Goal: Task Accomplishment & Management: Use online tool/utility

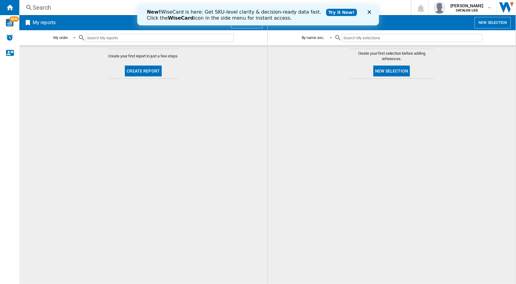
click at [369, 11] on polygon "Close" at bounding box center [370, 12] width 4 height 4
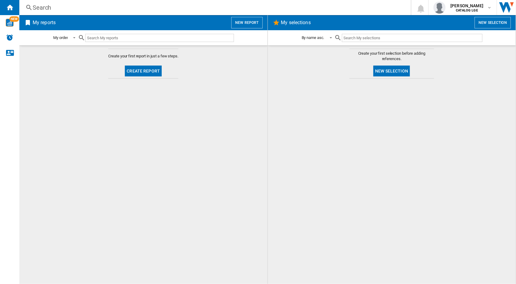
click at [247, 23] on button "New report" at bounding box center [246, 22] width 31 height 11
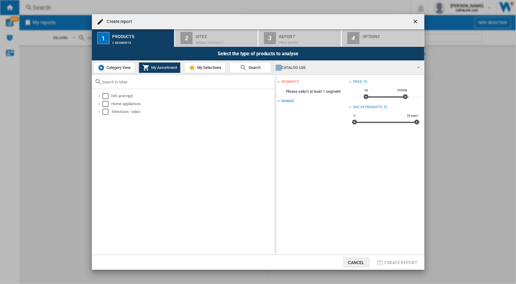
drag, startPoint x: 409, startPoint y: 24, endPoint x: 413, endPoint y: 23, distance: 4.2
click at [409, 24] on div "Create report" at bounding box center [258, 21] width 333 height 15
drag, startPoint x: 413, startPoint y: 23, endPoint x: 424, endPoint y: 24, distance: 10.3
click at [414, 23] on ng-md-icon "getI18NText('BUTTONS.CLOSE_DIALOG')" at bounding box center [416, 21] width 7 height 7
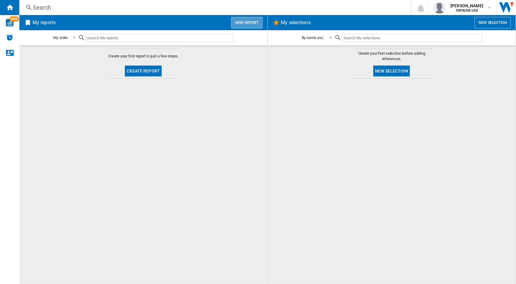
click at [255, 23] on button "New report" at bounding box center [246, 22] width 31 height 11
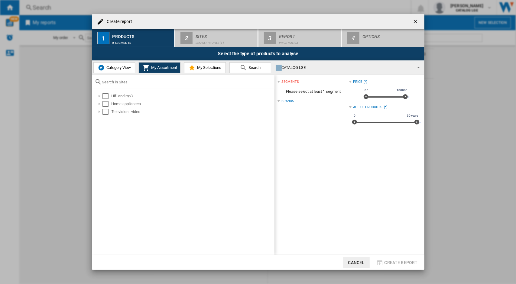
click at [172, 70] on span "My Assortment" at bounding box center [164, 67] width 28 height 5
click at [101, 104] on div at bounding box center [99, 104] width 6 height 6
click at [98, 133] on div at bounding box center [99, 135] width 6 height 6
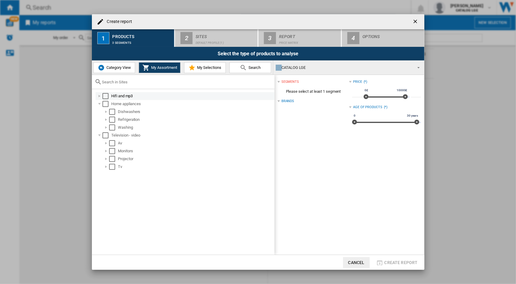
click at [101, 97] on div at bounding box center [99, 96] width 6 height 6
click at [105, 64] on button "Category View" at bounding box center [114, 67] width 42 height 11
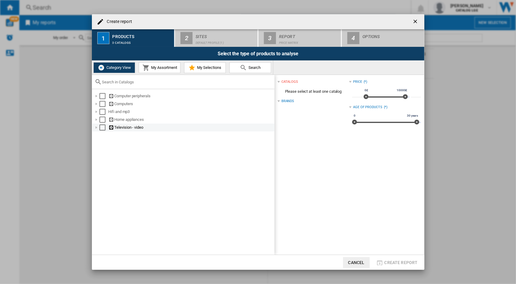
click at [95, 129] on div at bounding box center [96, 128] width 6 height 6
